Goal: Task Accomplishment & Management: Use online tool/utility

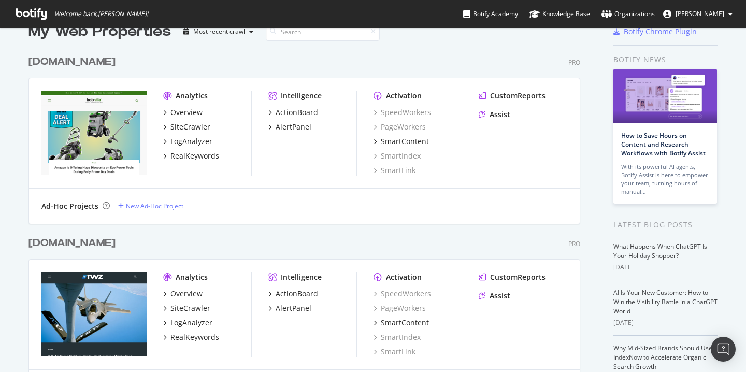
scroll to position [24, 0]
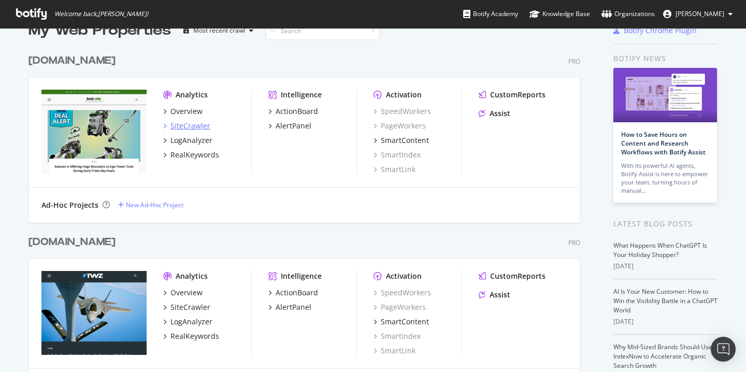
click at [198, 123] on div "SiteCrawler" at bounding box center [190, 126] width 40 height 10
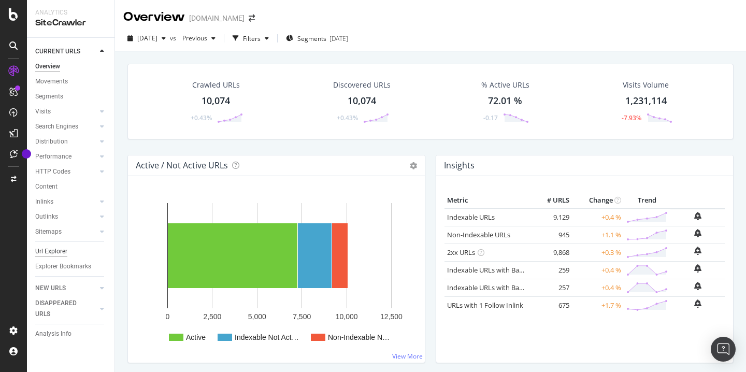
click at [50, 254] on div "Url Explorer" at bounding box center [51, 251] width 32 height 11
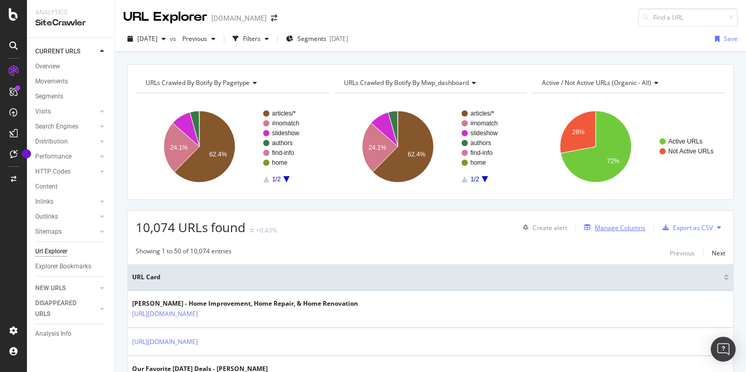
click at [615, 228] on div "Manage Columns" at bounding box center [620, 227] width 51 height 9
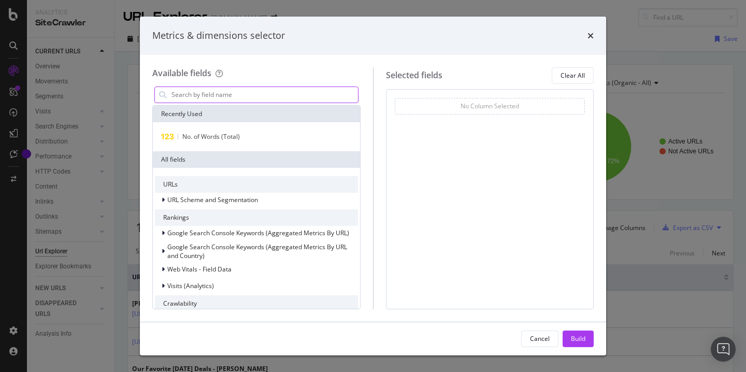
click at [184, 93] on input "modal" at bounding box center [263, 95] width 187 height 16
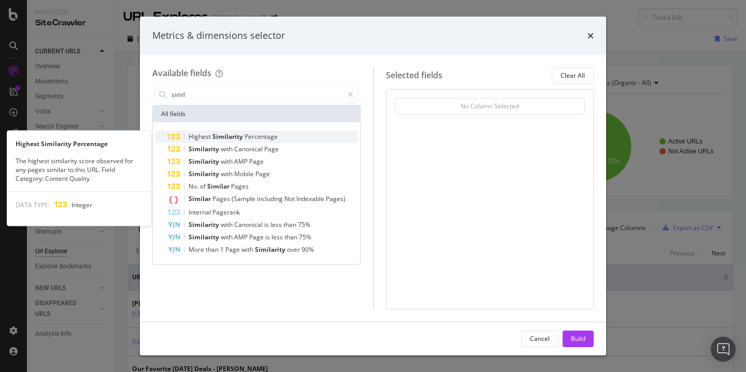
type input "simil"
click at [239, 140] on span "Similarity" at bounding box center [228, 136] width 32 height 9
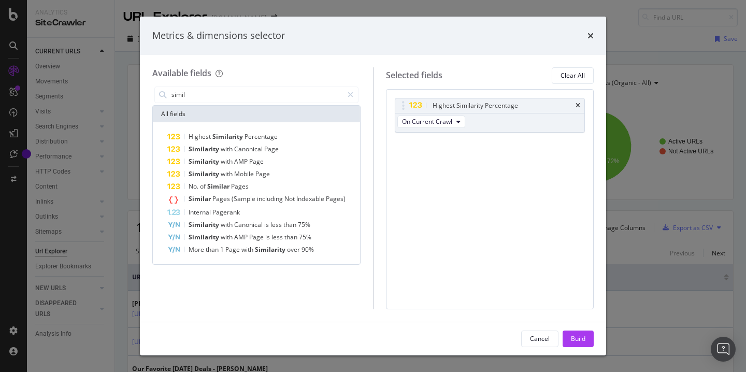
drag, startPoint x: 427, startPoint y: 24, endPoint x: 401, endPoint y: 24, distance: 26.4
click at [400, 24] on div "Metrics & dimensions selector" at bounding box center [373, 36] width 466 height 38
click at [311, 198] on span "Indexable" at bounding box center [311, 198] width 30 height 9
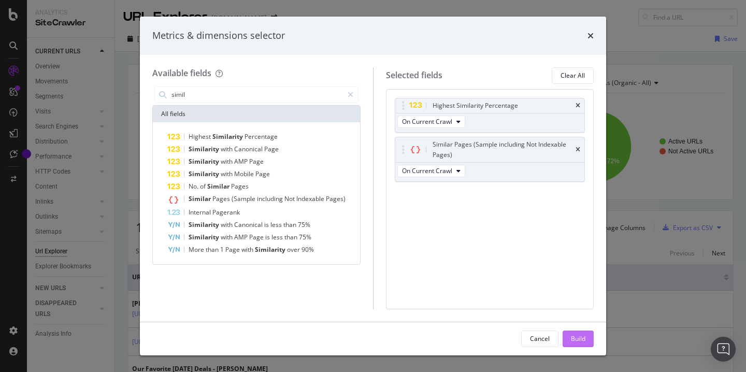
click at [572, 334] on div "Build" at bounding box center [578, 338] width 15 height 9
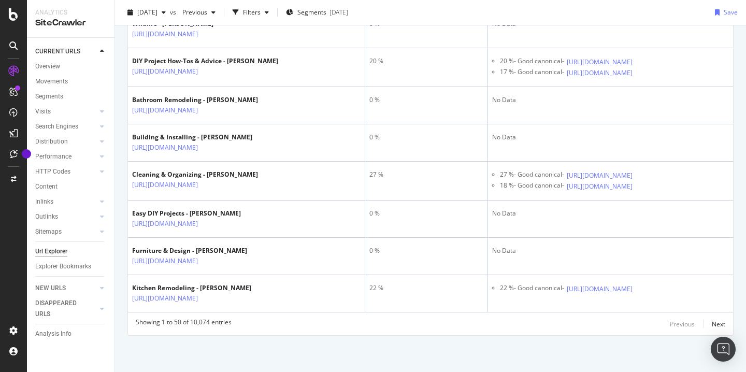
scroll to position [2019, 0]
